Goal: Find specific page/section: Find specific page/section

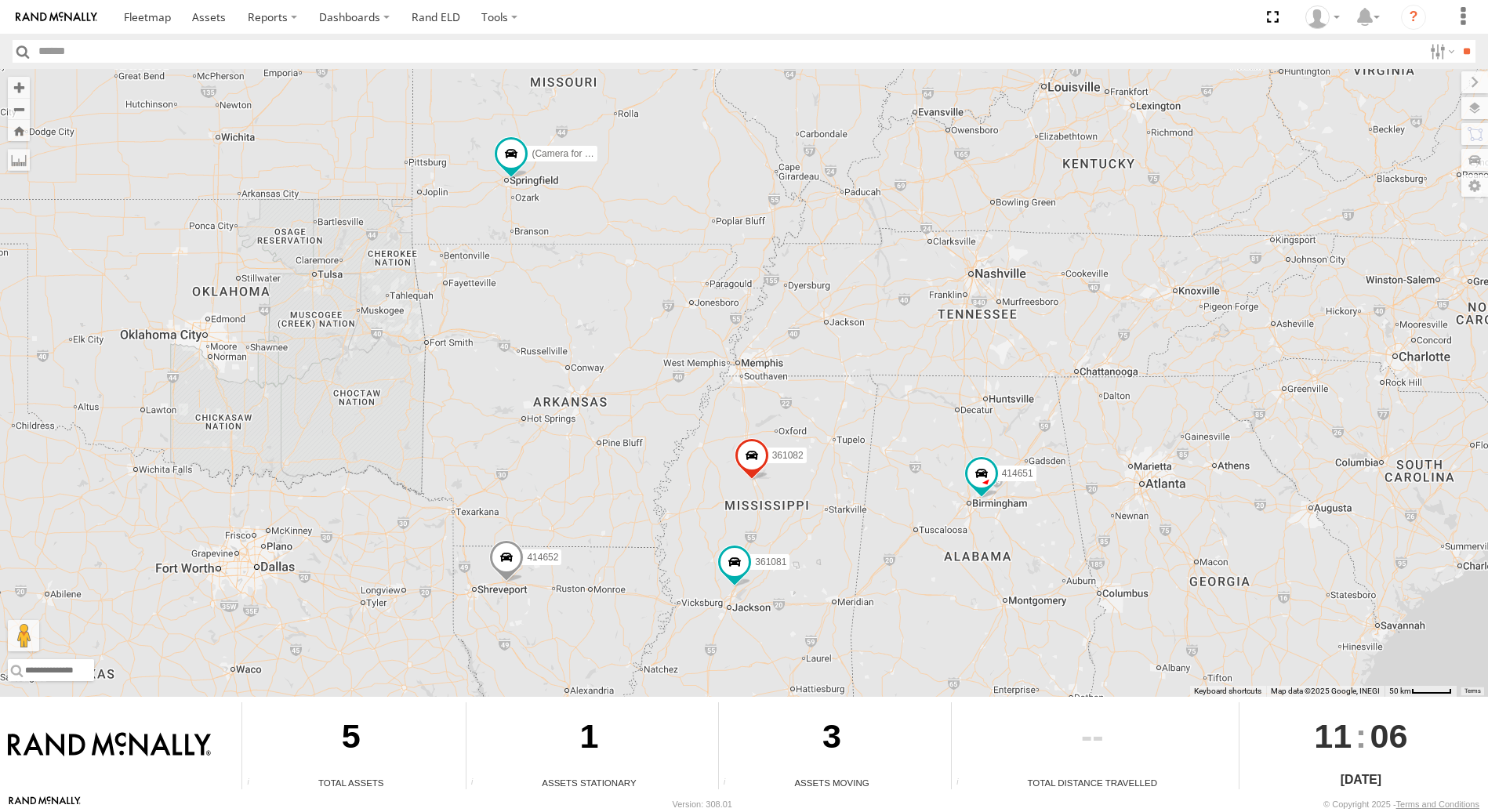
click at [504, 566] on span at bounding box center [506, 561] width 34 height 43
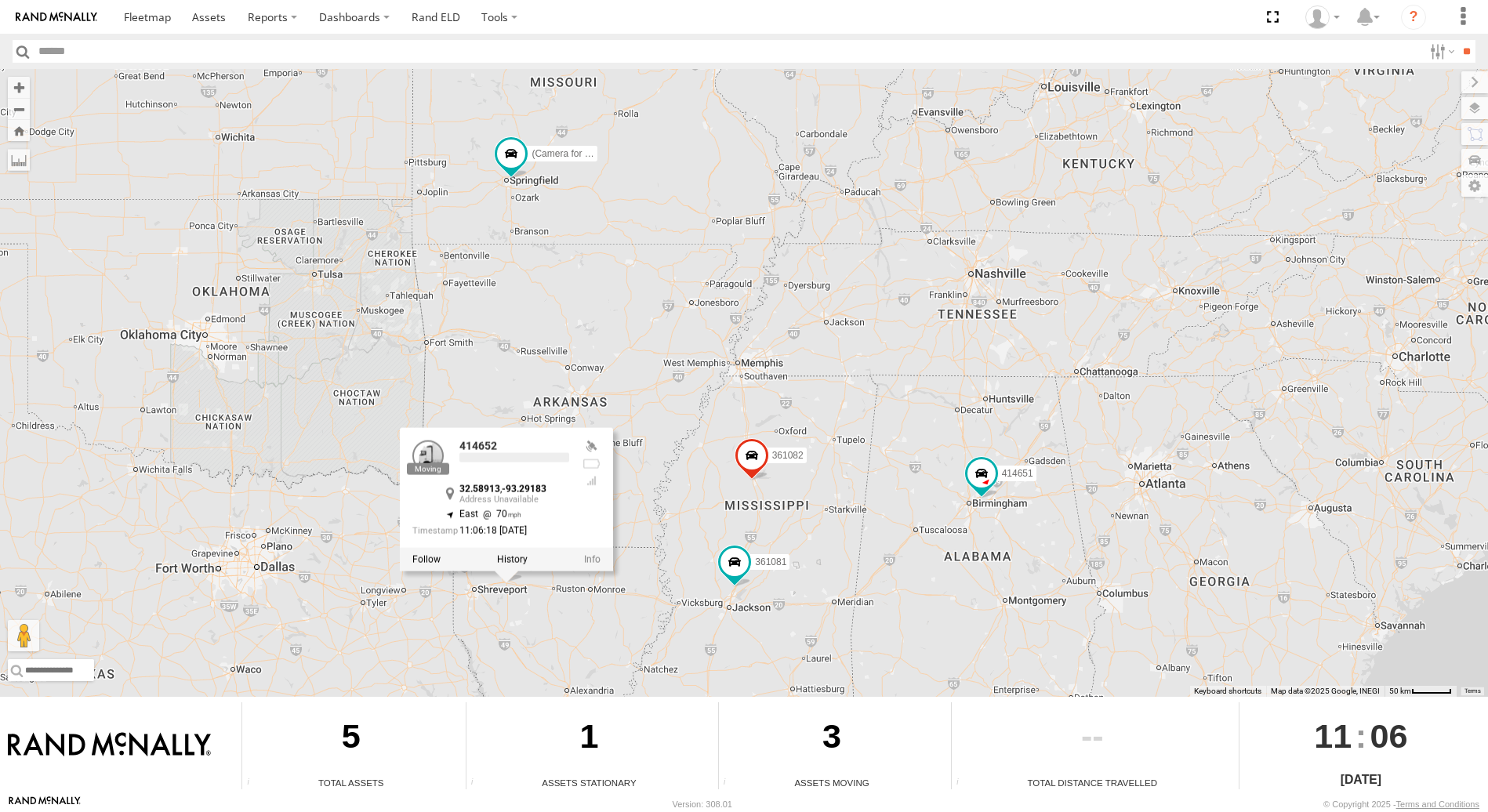
click at [504, 566] on div at bounding box center [507, 559] width 213 height 24
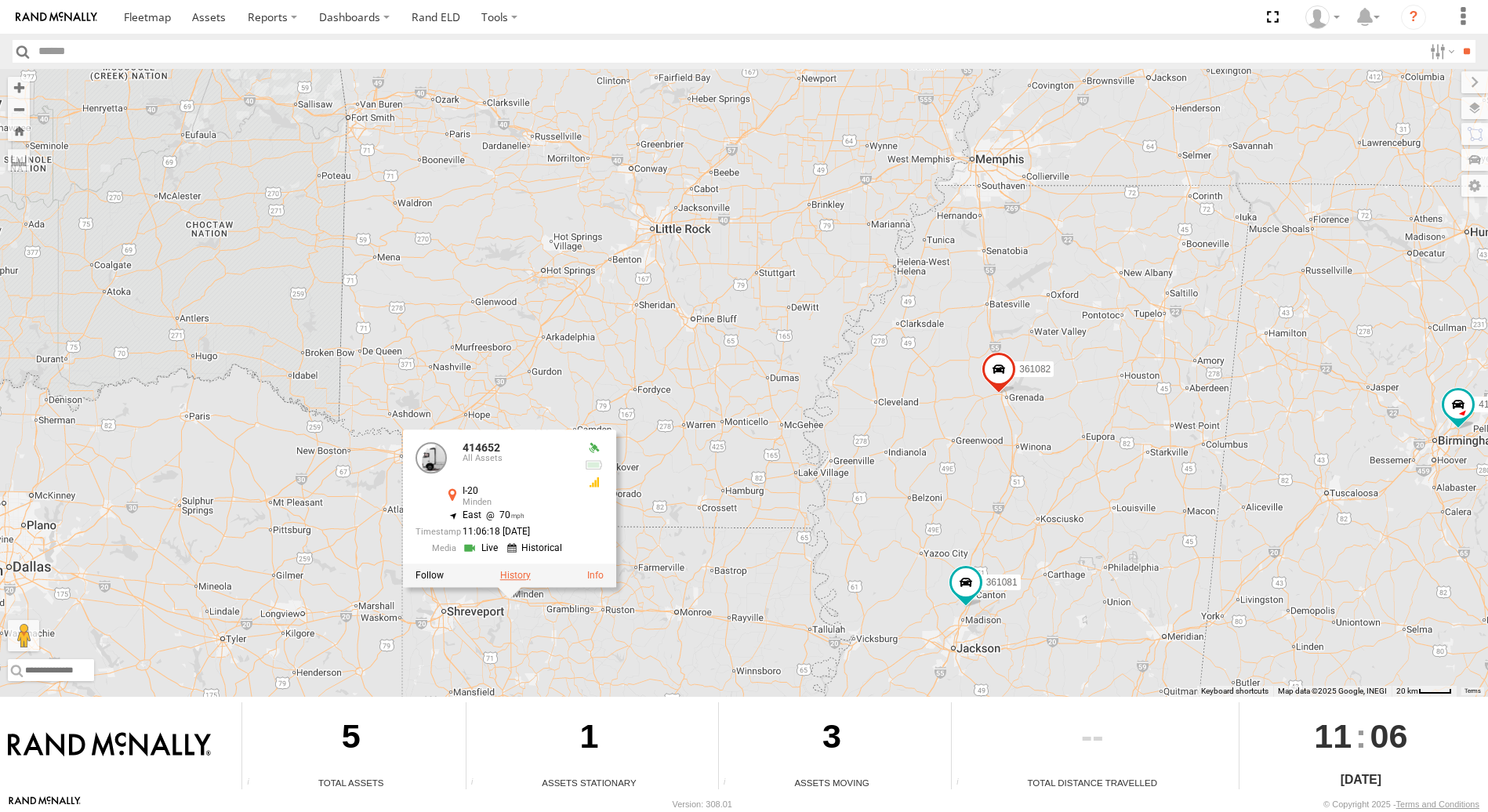
click at [520, 579] on label at bounding box center [515, 574] width 31 height 11
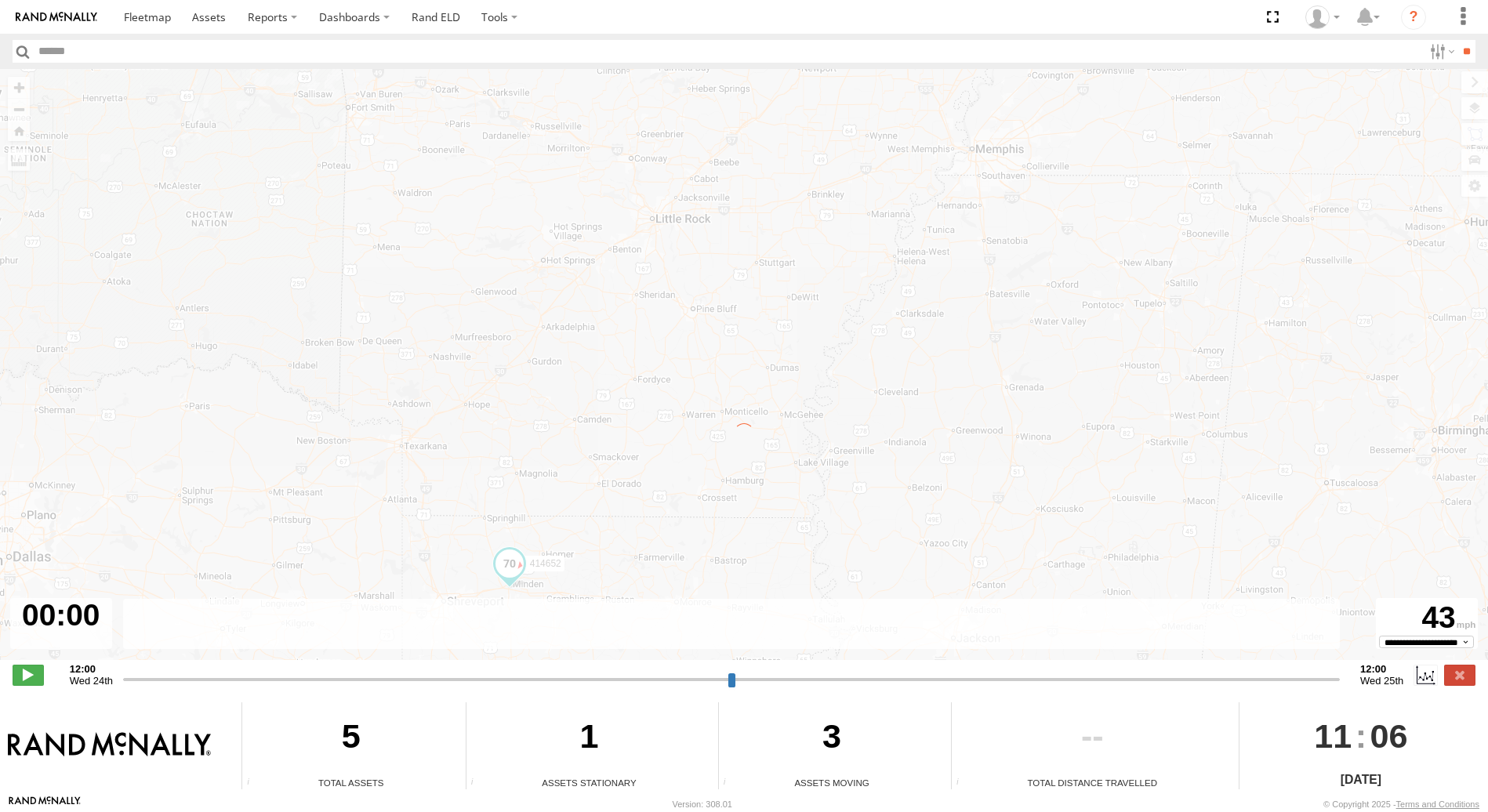
click at [520, 579] on div "← Move left → Move right ↑ Move up ↓ Move down + Zoom in - Zoom out Home Jump l…" at bounding box center [744, 373] width 1488 height 607
type input "**********"
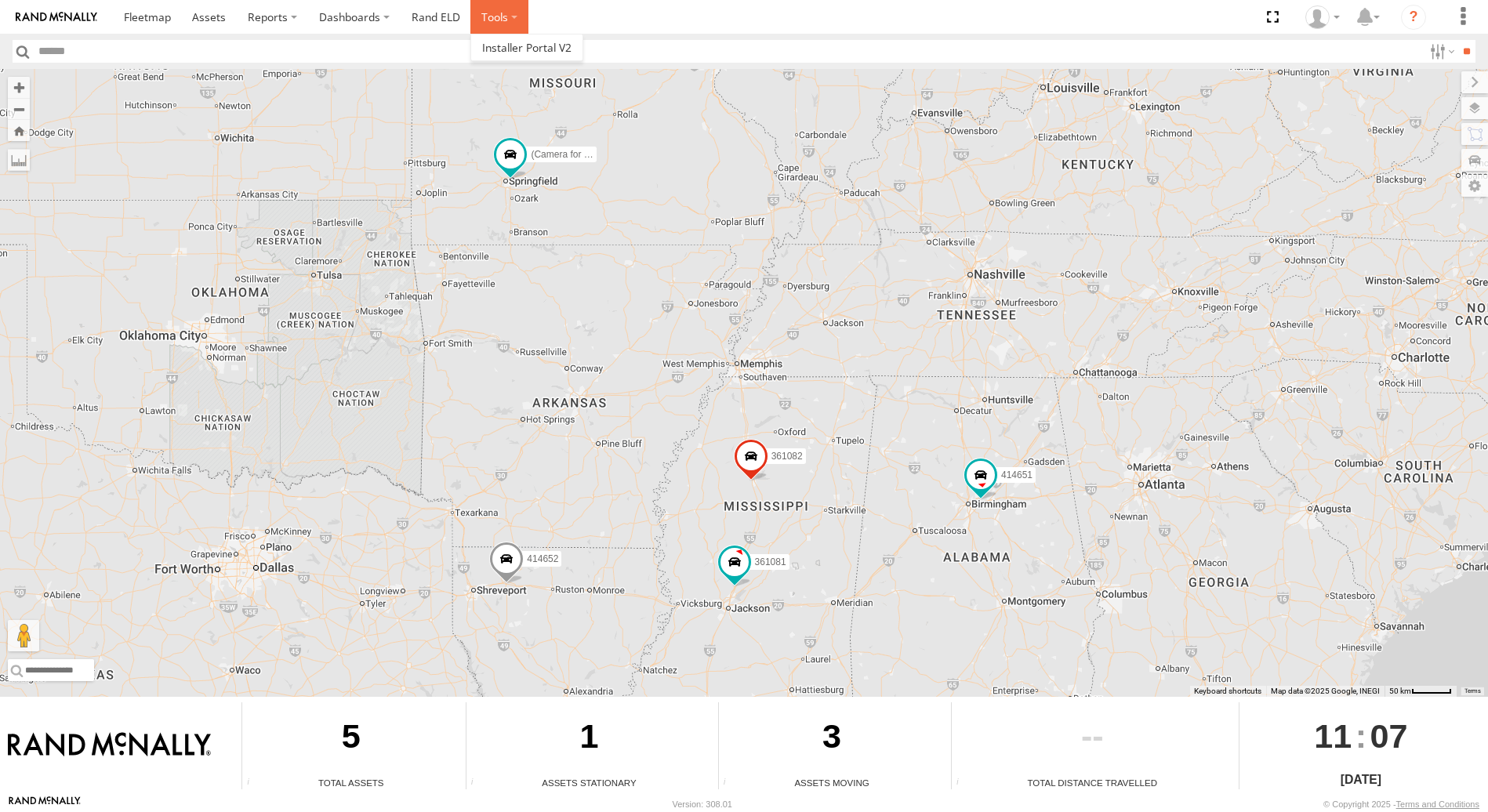
click at [502, 20] on label at bounding box center [499, 17] width 58 height 34
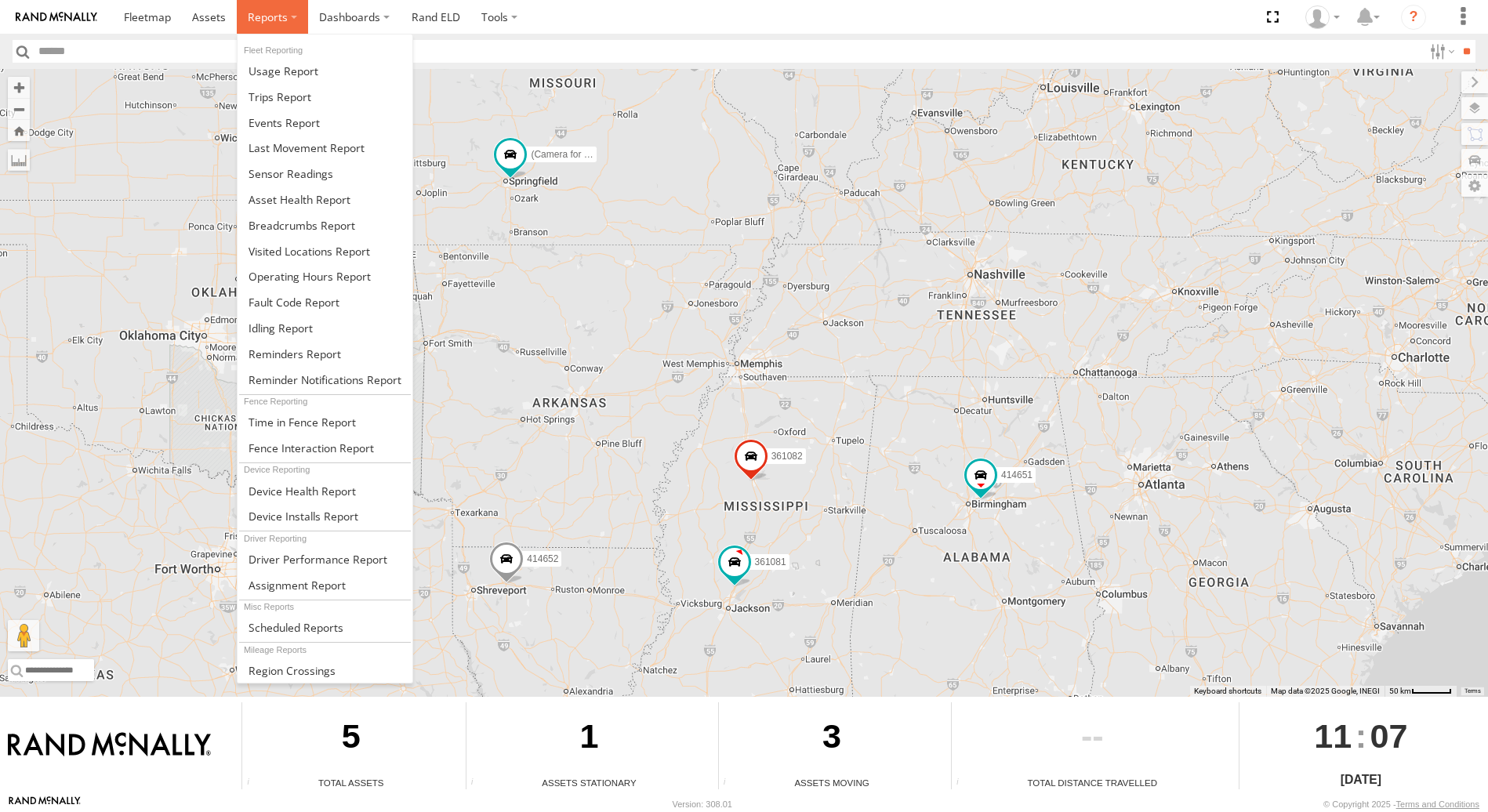
click at [270, 14] on span at bounding box center [267, 16] width 40 height 14
click at [285, 120] on span at bounding box center [284, 122] width 72 height 14
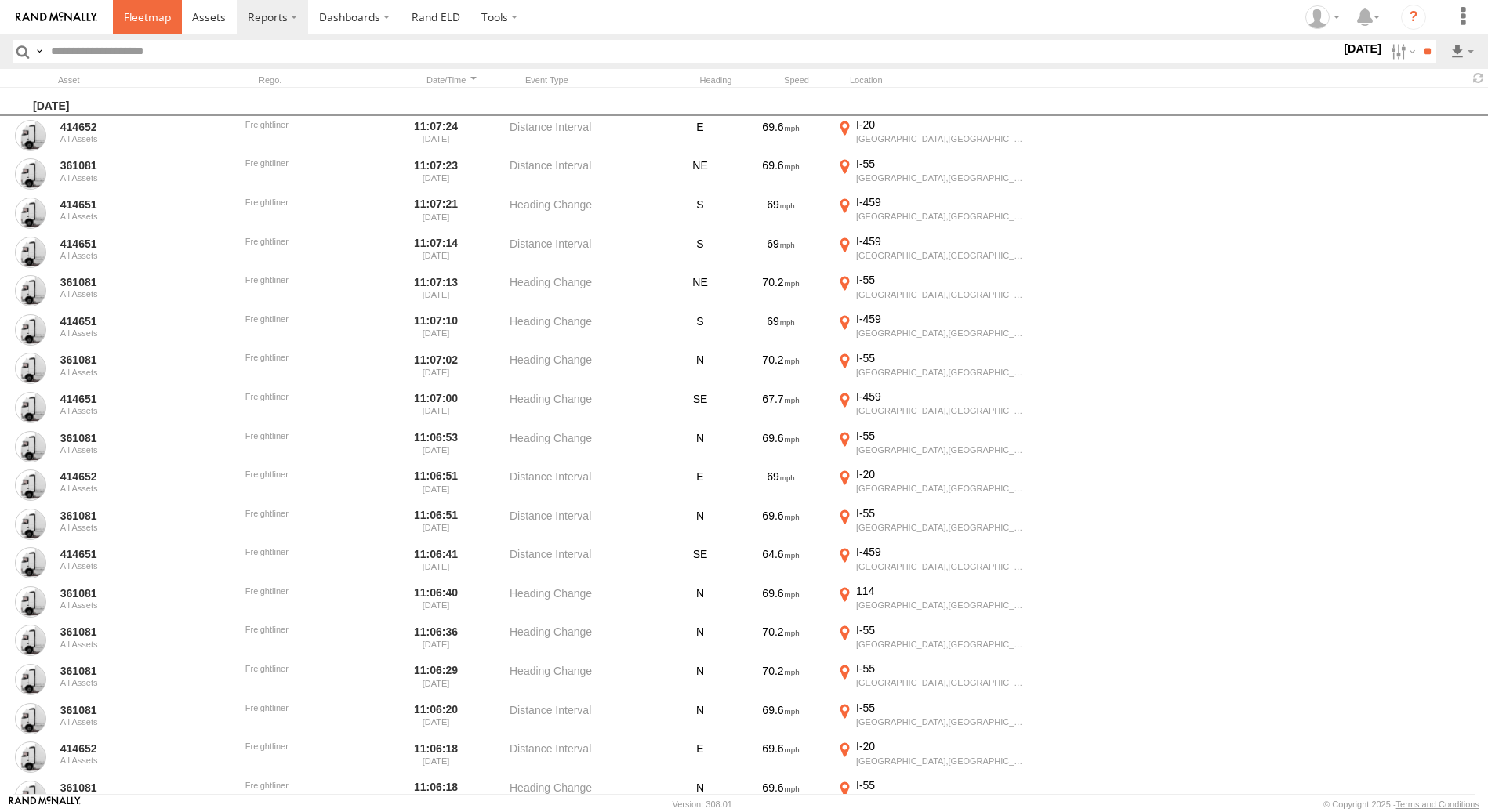
click at [164, 16] on span at bounding box center [147, 16] width 47 height 14
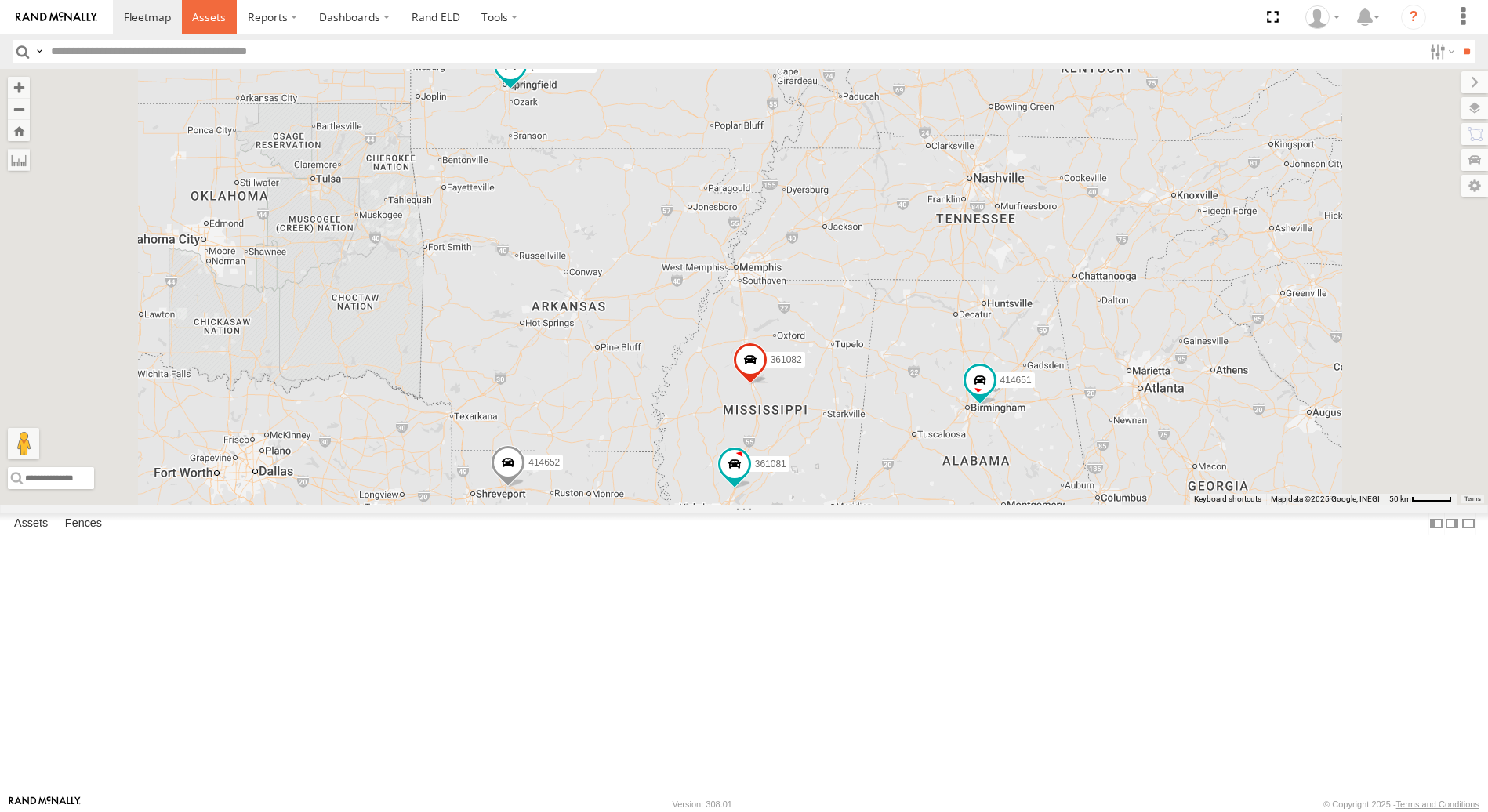
click at [217, 18] on span at bounding box center [209, 16] width 34 height 14
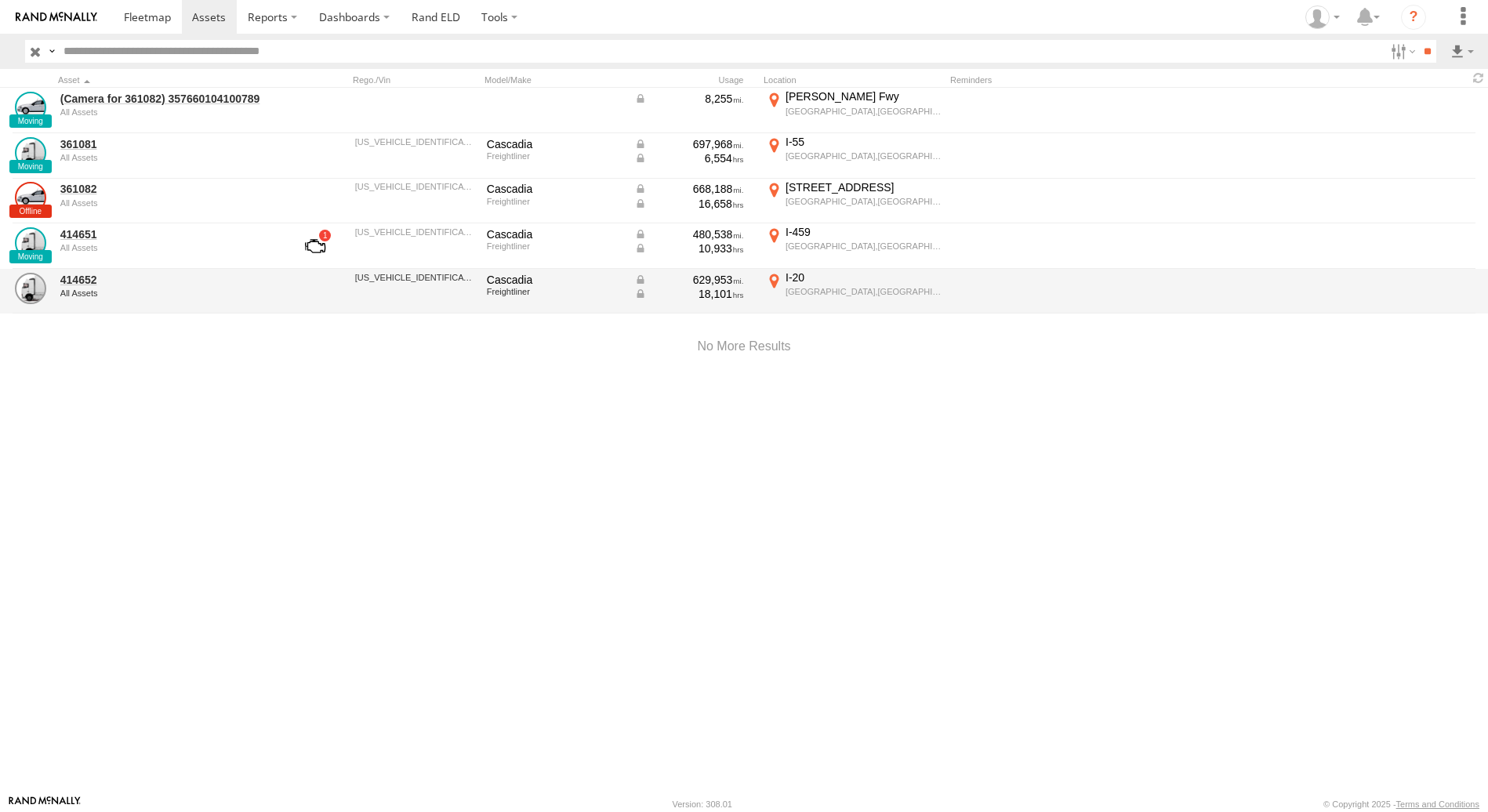
click at [280, 289] on div "414652 All Assets [US_VEHICLE_IDENTIFICATION_NUMBER] Cascadia Freightliner 629,…" at bounding box center [744, 291] width 1488 height 45
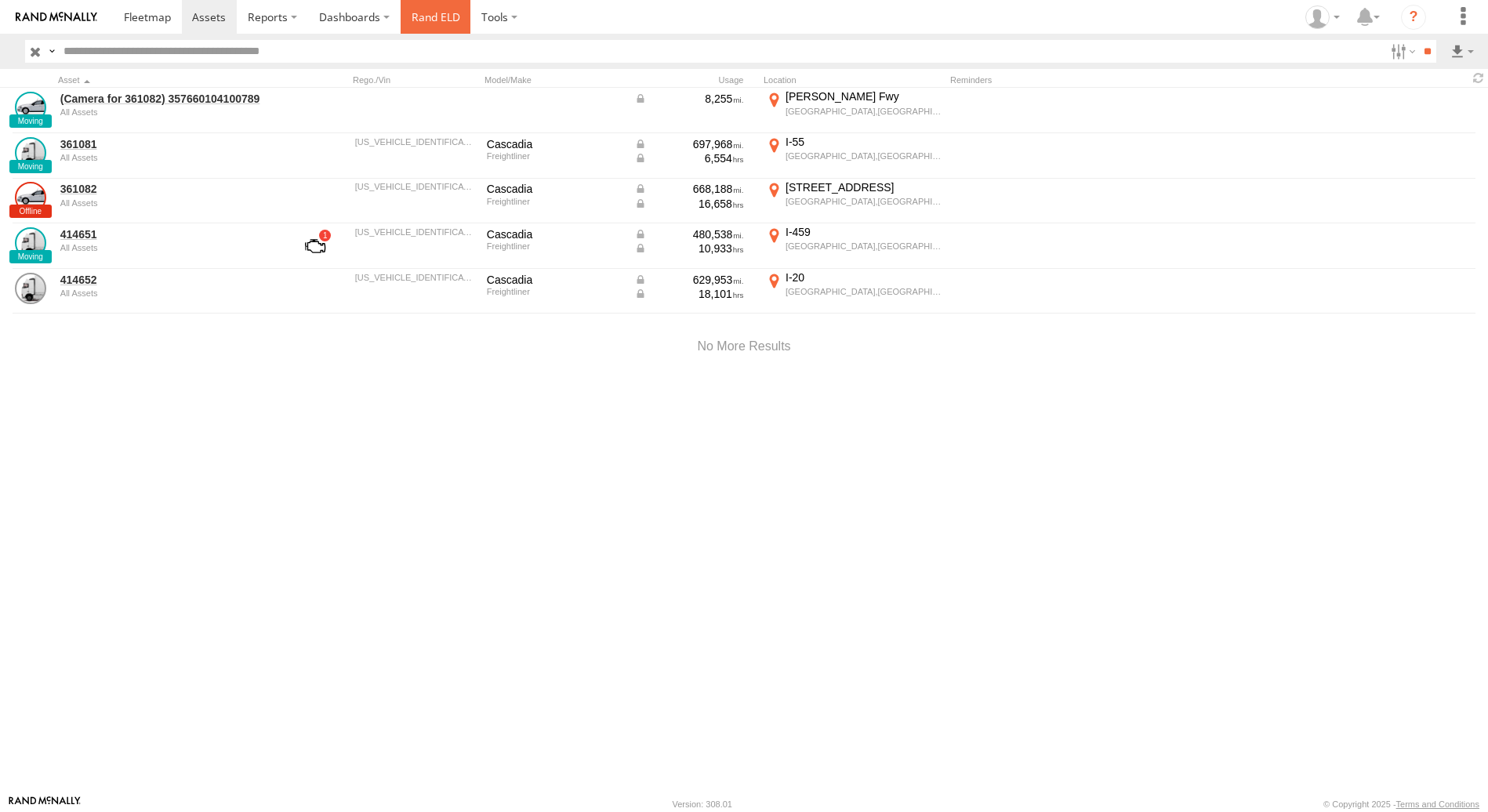
click at [441, 20] on link "Rand ELD" at bounding box center [435, 17] width 71 height 34
